Goal: Share content: Share content

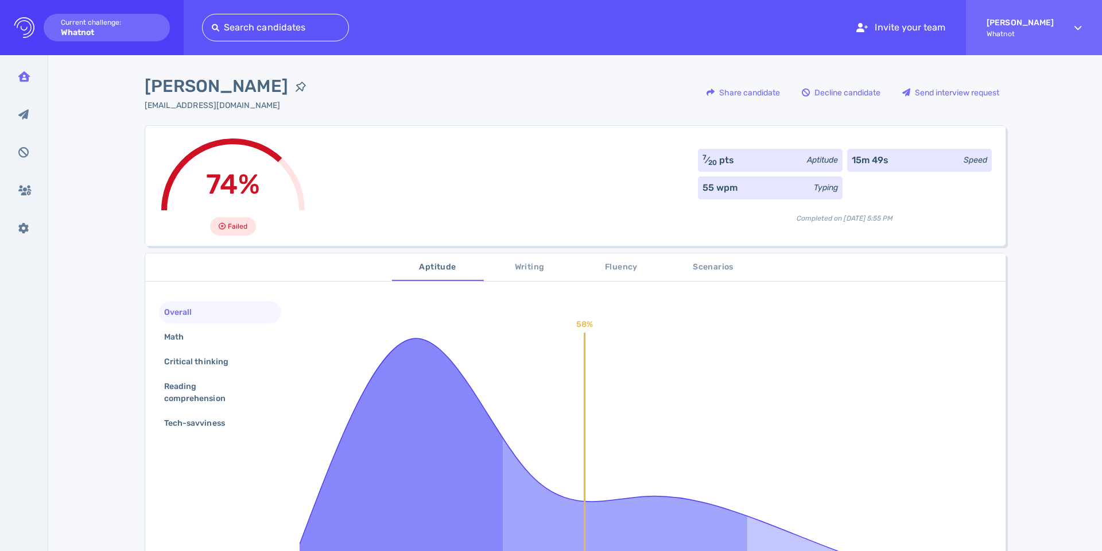
drag, startPoint x: 3, startPoint y: 79, endPoint x: 16, endPoint y: 77, distance: 13.3
click at [4, 79] on div "Inbox Inbox Interview requested Interview requested Declined candidates Decline…" at bounding box center [24, 302] width 48 height 495
click at [18, 76] on icon at bounding box center [23, 76] width 11 height 10
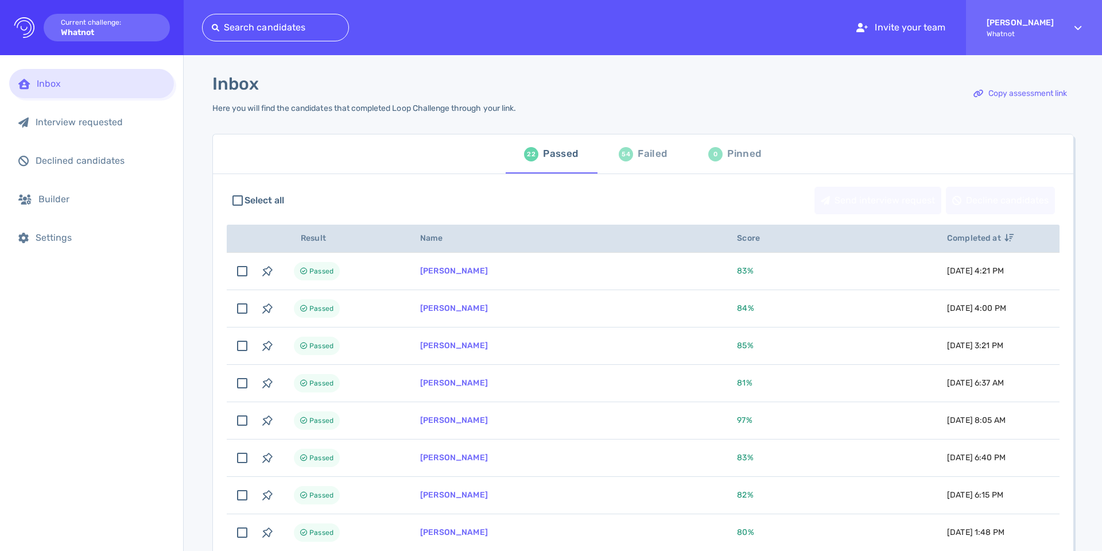
click at [649, 160] on div "Failed" at bounding box center [652, 153] width 29 height 17
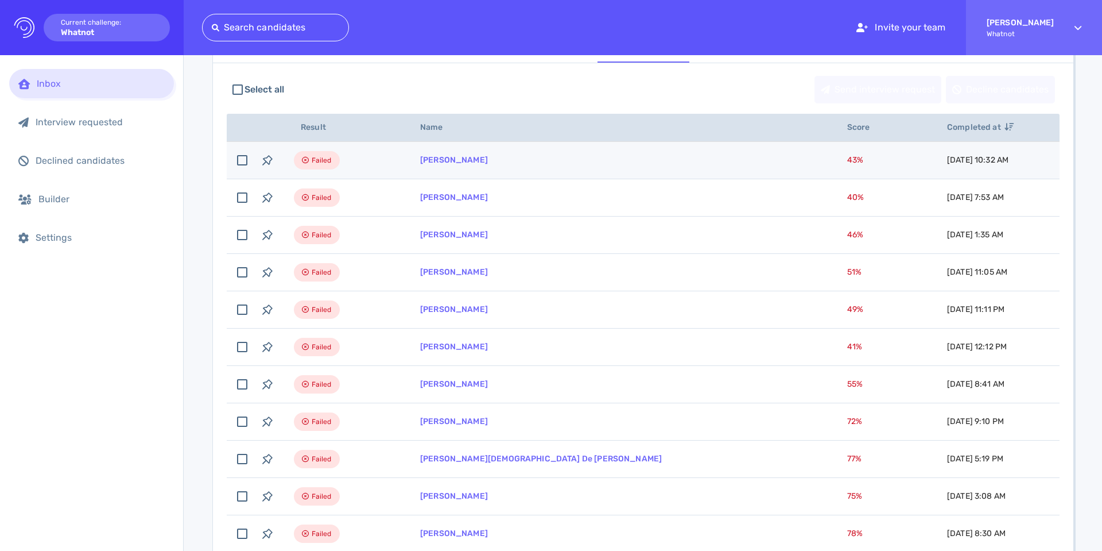
scroll to position [132, 0]
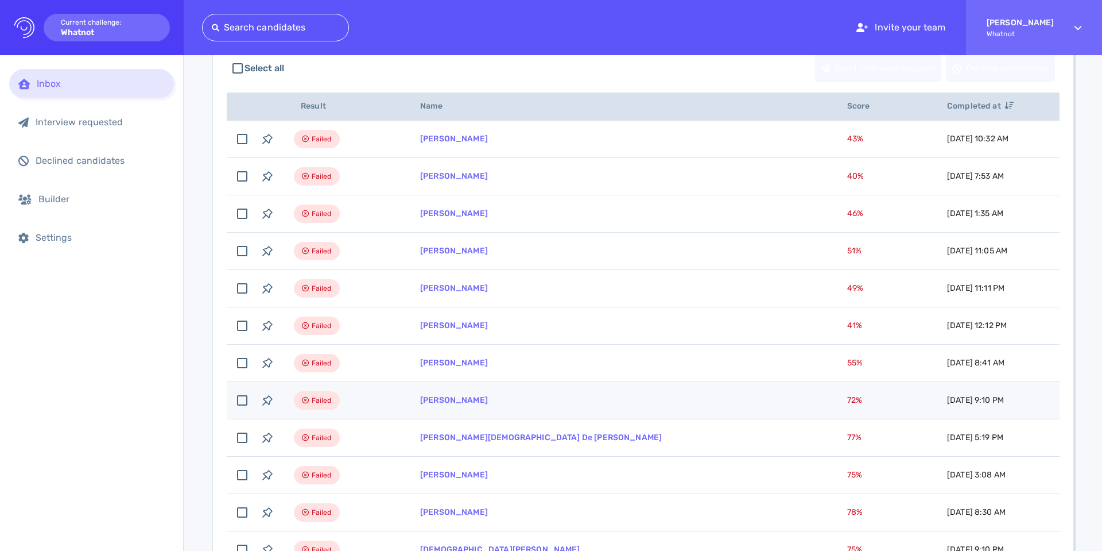
click at [435, 392] on td "[PERSON_NAME]" at bounding box center [619, 400] width 427 height 37
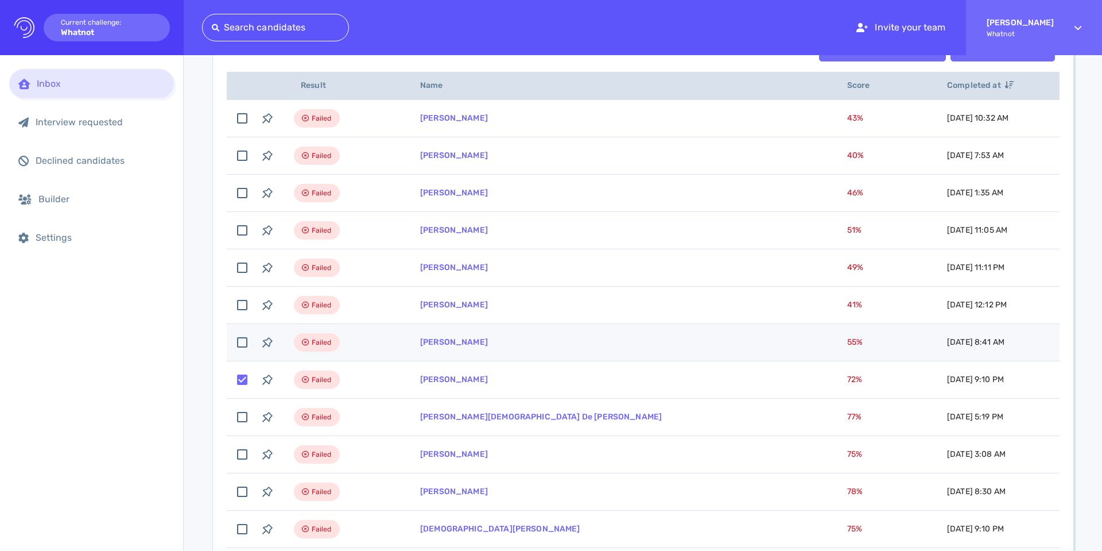
scroll to position [152, 0]
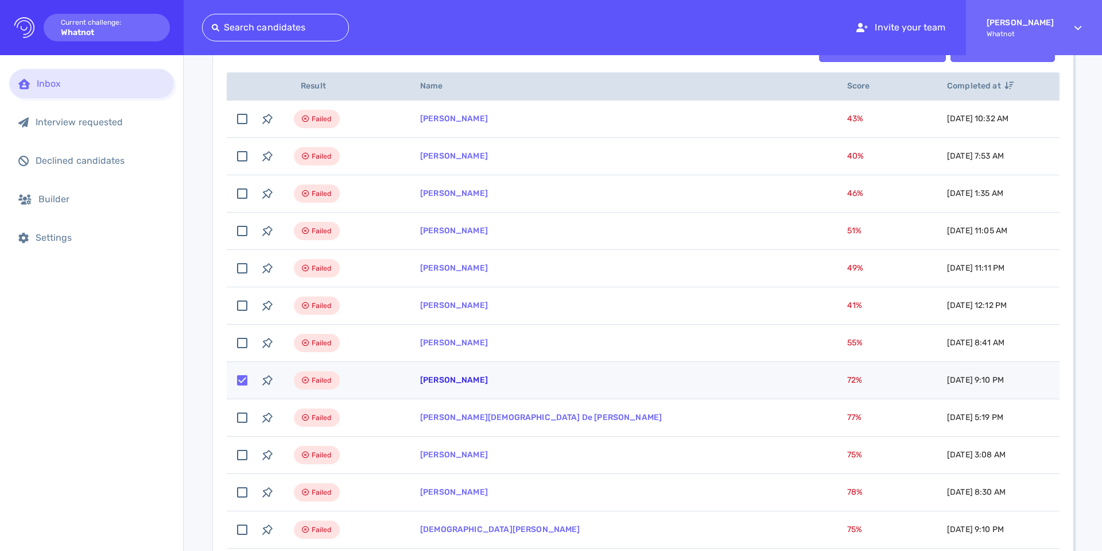
click at [438, 377] on link "[PERSON_NAME]" at bounding box center [454, 380] width 68 height 10
click at [240, 383] on input "checkbox" at bounding box center [242, 381] width 25 height 25
checkbox input "false"
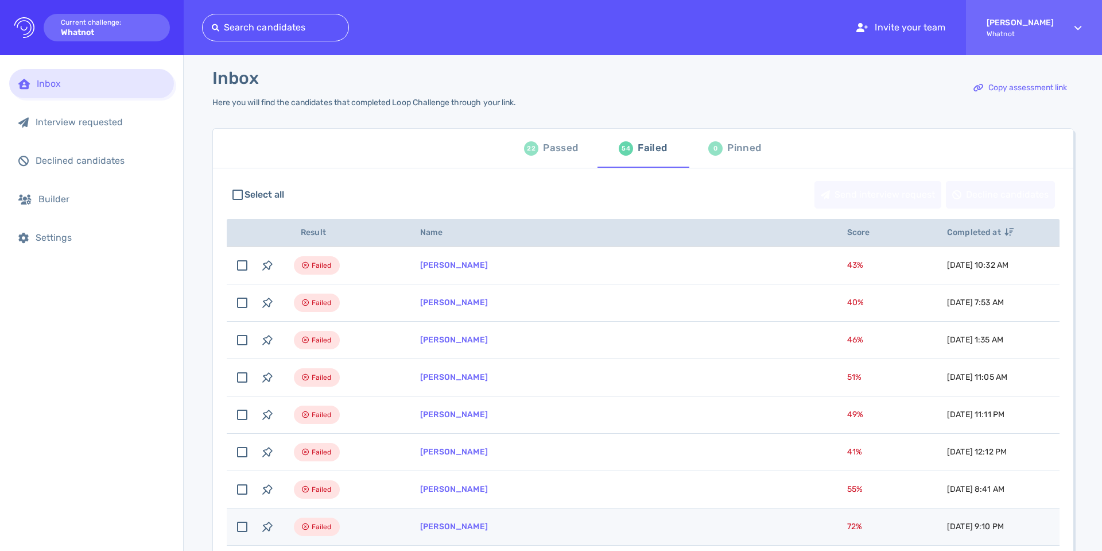
scroll to position [0, 0]
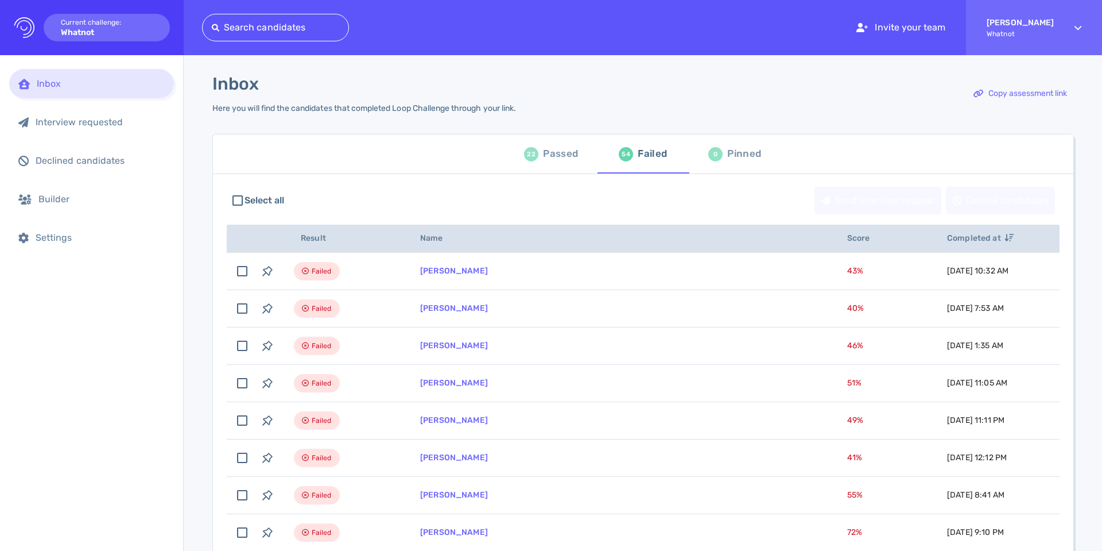
click at [543, 149] on div "Passed" at bounding box center [560, 153] width 35 height 17
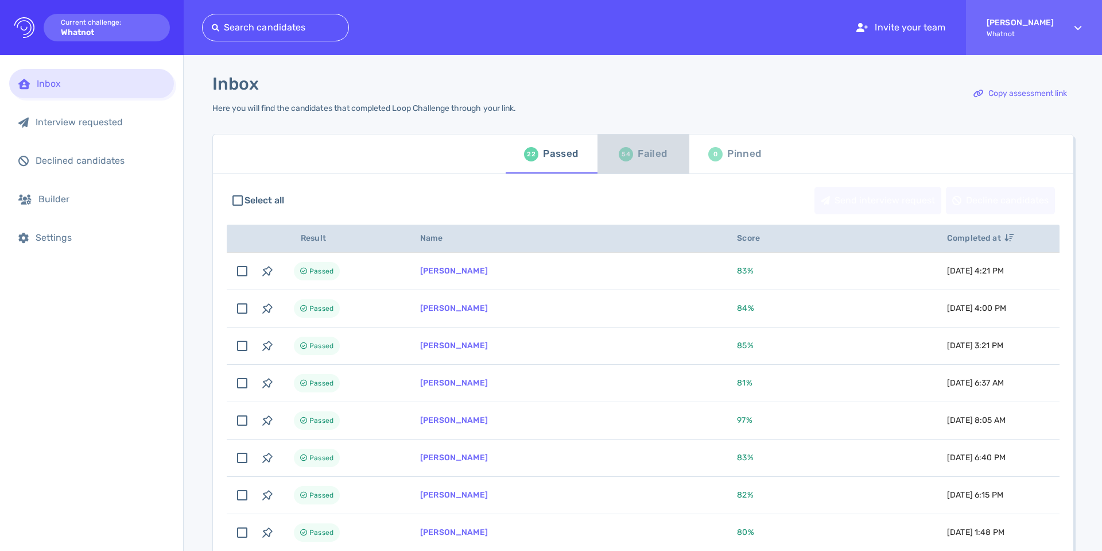
click at [657, 138] on div "54 Failed" at bounding box center [643, 154] width 48 height 32
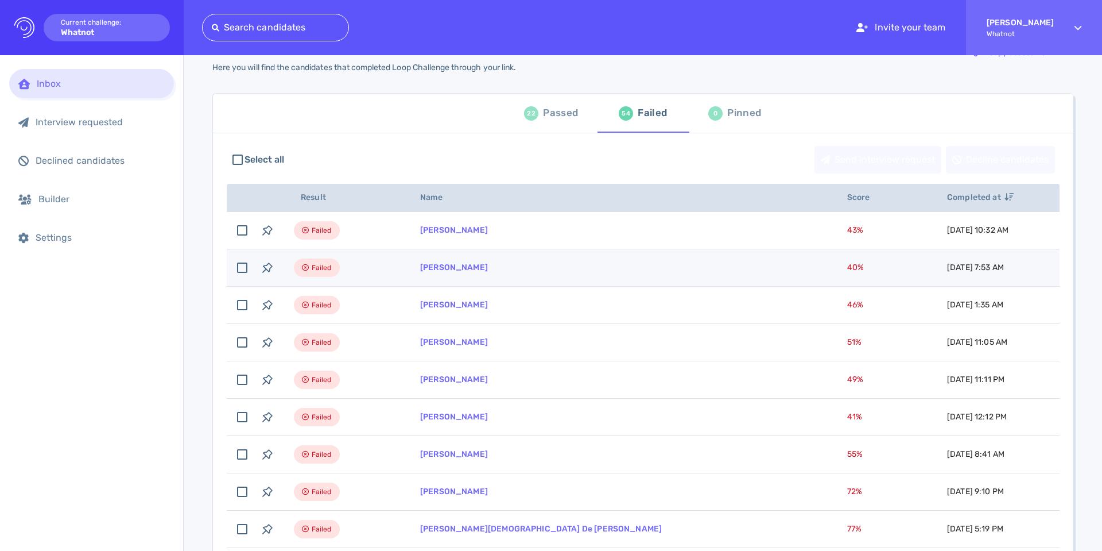
scroll to position [56, 0]
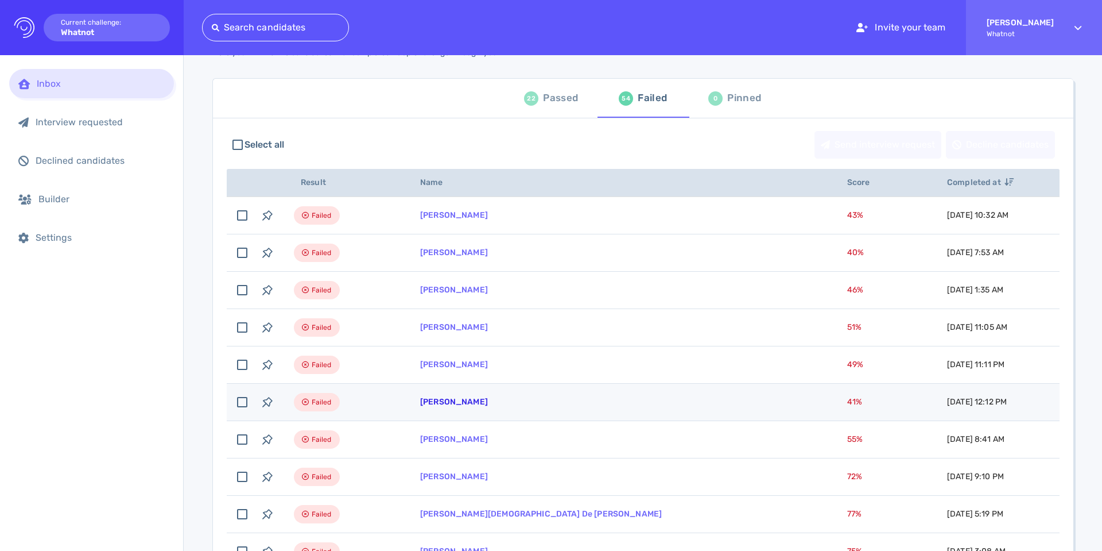
click at [430, 406] on link "[PERSON_NAME]" at bounding box center [454, 402] width 68 height 10
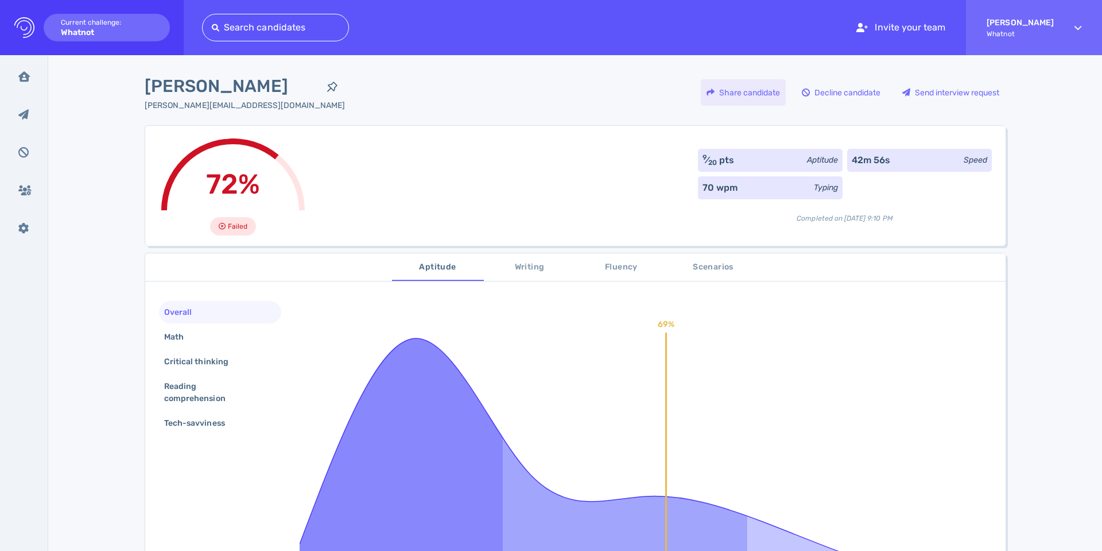
click at [740, 95] on div "Share candidate" at bounding box center [743, 92] width 85 height 26
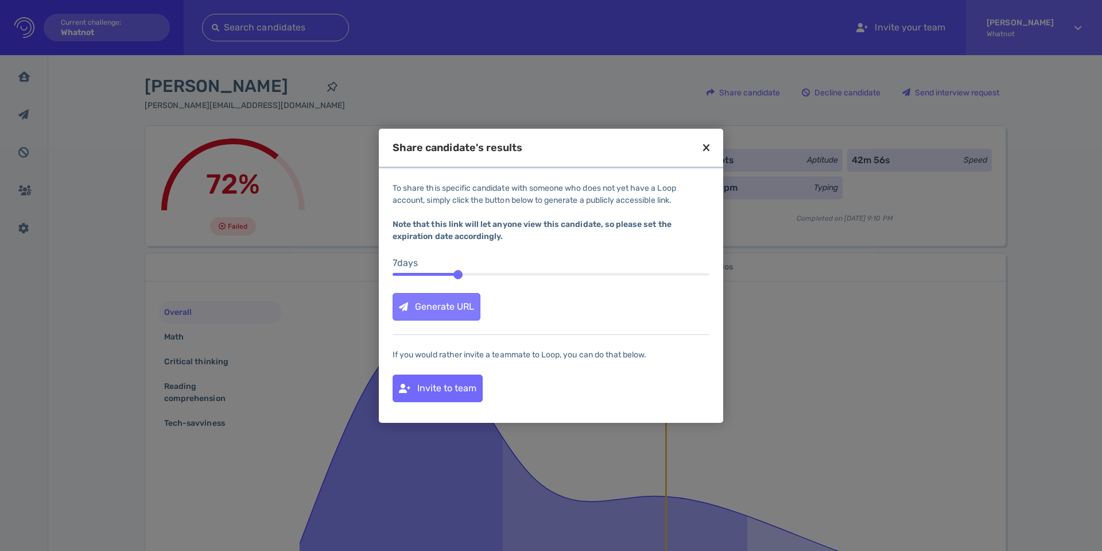
click at [461, 306] on div "Generate URL" at bounding box center [436, 306] width 87 height 26
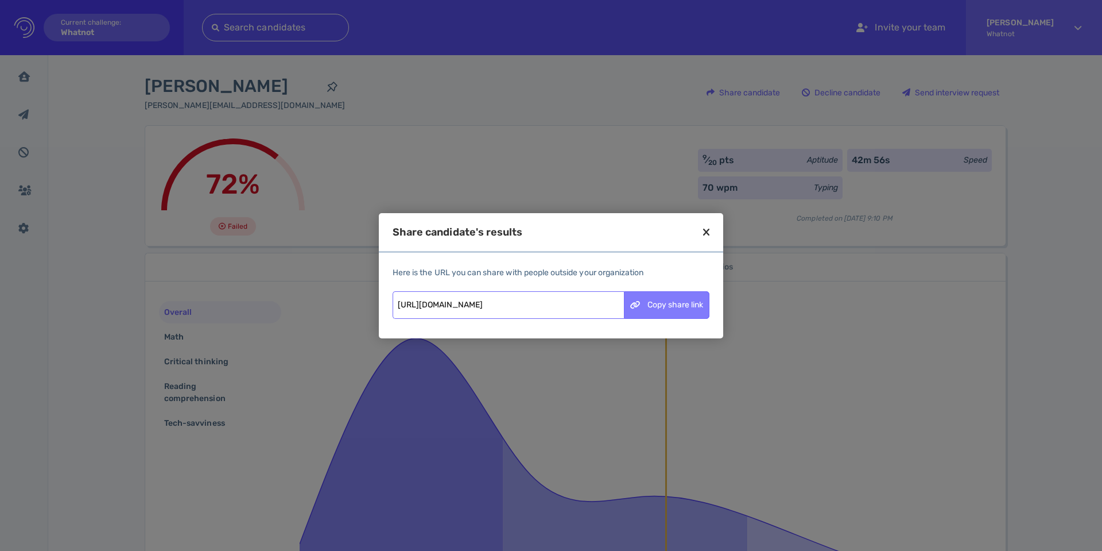
click at [679, 304] on div "Copy share link" at bounding box center [667, 305] width 84 height 26
click at [579, 305] on input "https://app.loopsupport.com/results/b09a6a48-9ed0-46ce-b9a5-bd839c6c55cf?access…" at bounding box center [508, 305] width 231 height 28
click at [652, 310] on div "Copy share link" at bounding box center [667, 305] width 84 height 26
